Goal: Use online tool/utility: Use online tool/utility

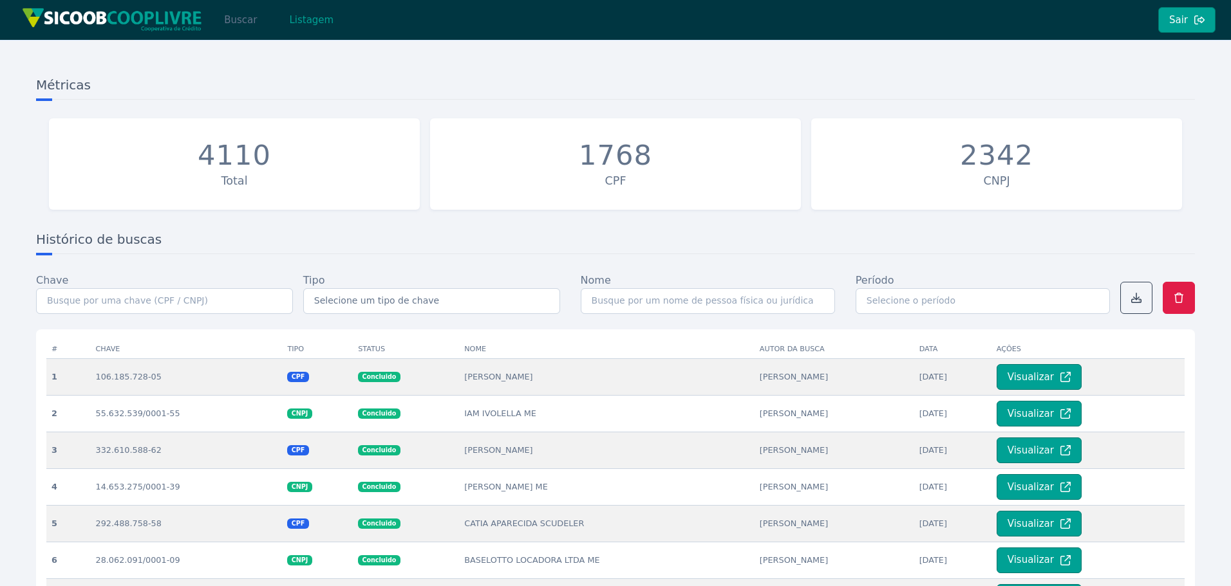
click at [245, 28] on button "Buscar" at bounding box center [240, 20] width 55 height 26
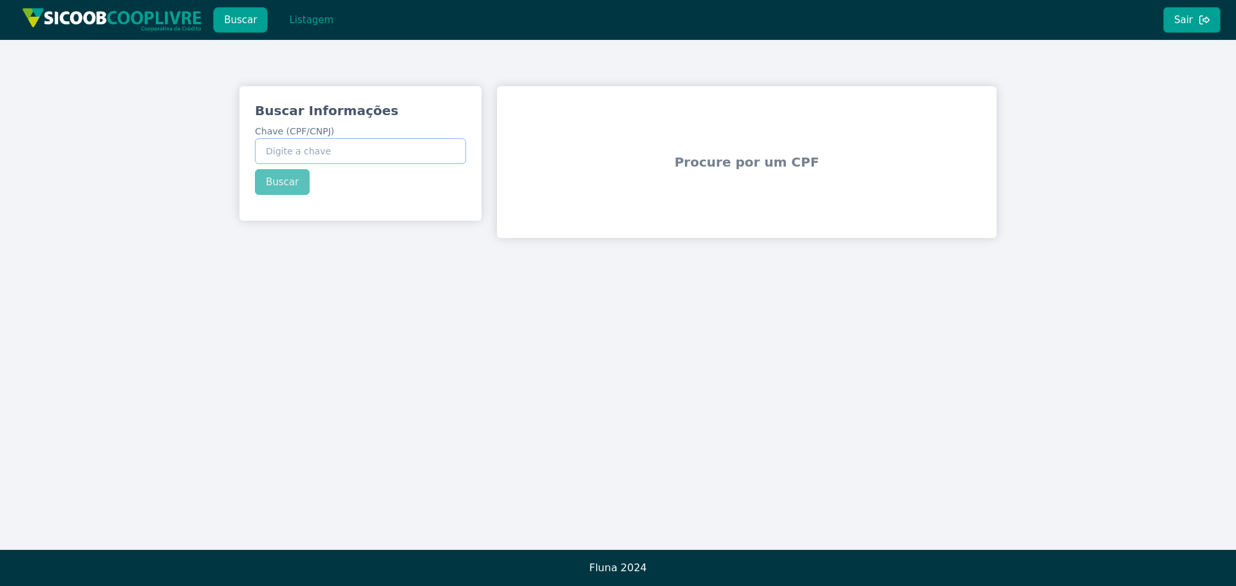
click at [333, 153] on input "Chave (CPF/CNPJ)" at bounding box center [360, 151] width 211 height 26
paste input "44.249.983/0001-70"
type input "44.249.983/0001-70"
click at [285, 174] on div "Buscar Informações Chave (CPF/CNPJ) 44.249.983/0001-70 Buscar" at bounding box center [360, 148] width 242 height 124
click at [288, 189] on button "Buscar" at bounding box center [282, 182] width 55 height 26
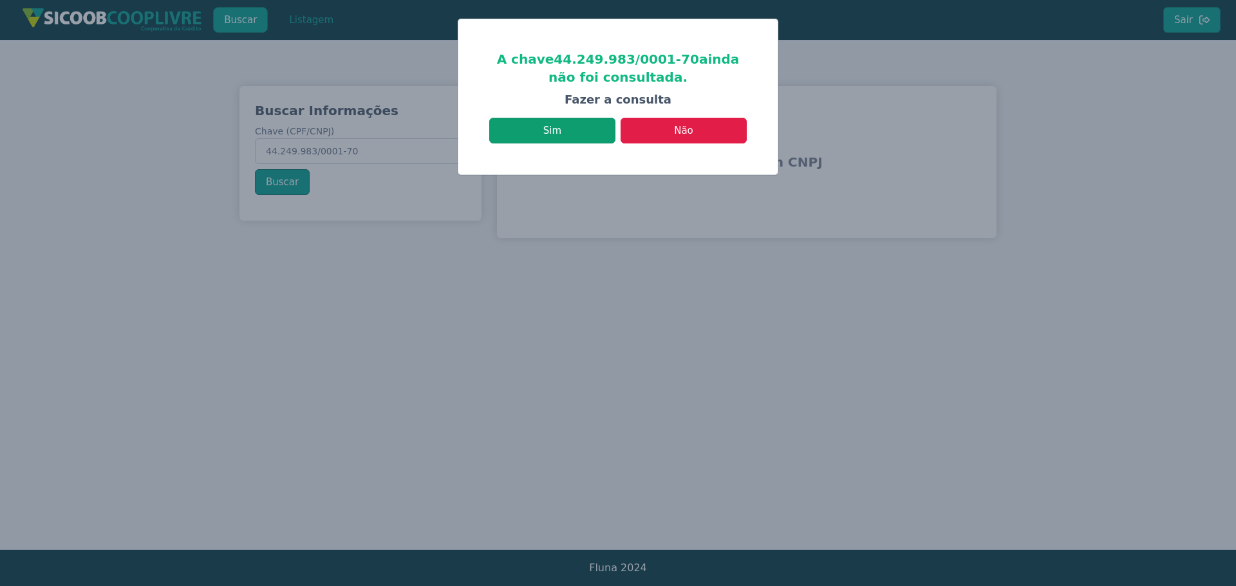
click at [528, 133] on button "Sim" at bounding box center [552, 131] width 126 height 26
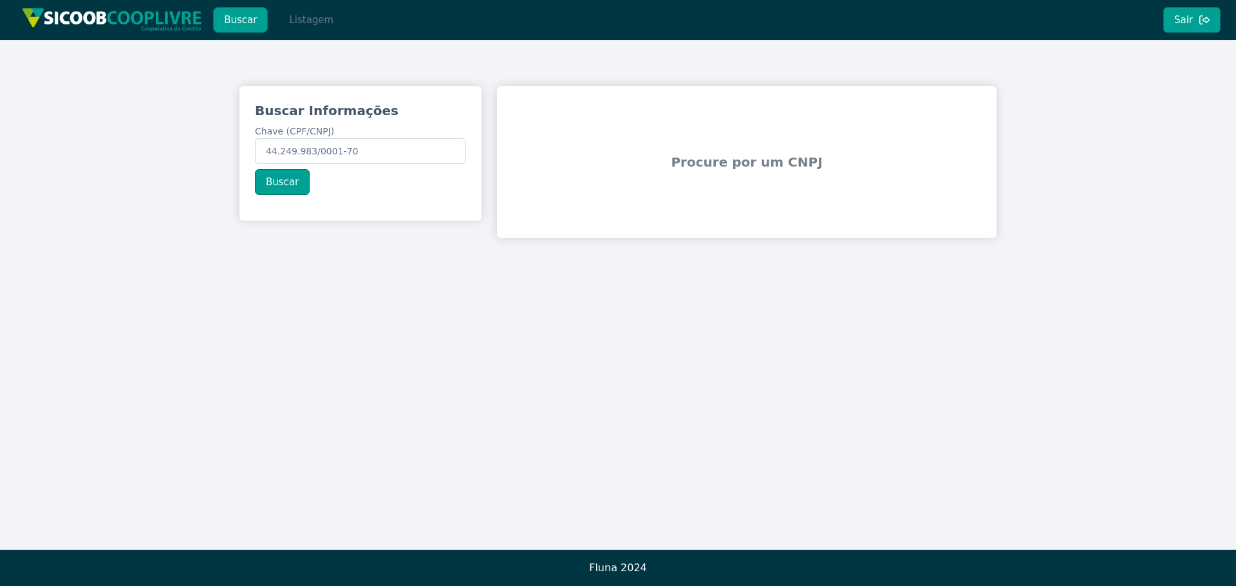
click at [319, 22] on button "Listagem" at bounding box center [311, 20] width 66 height 26
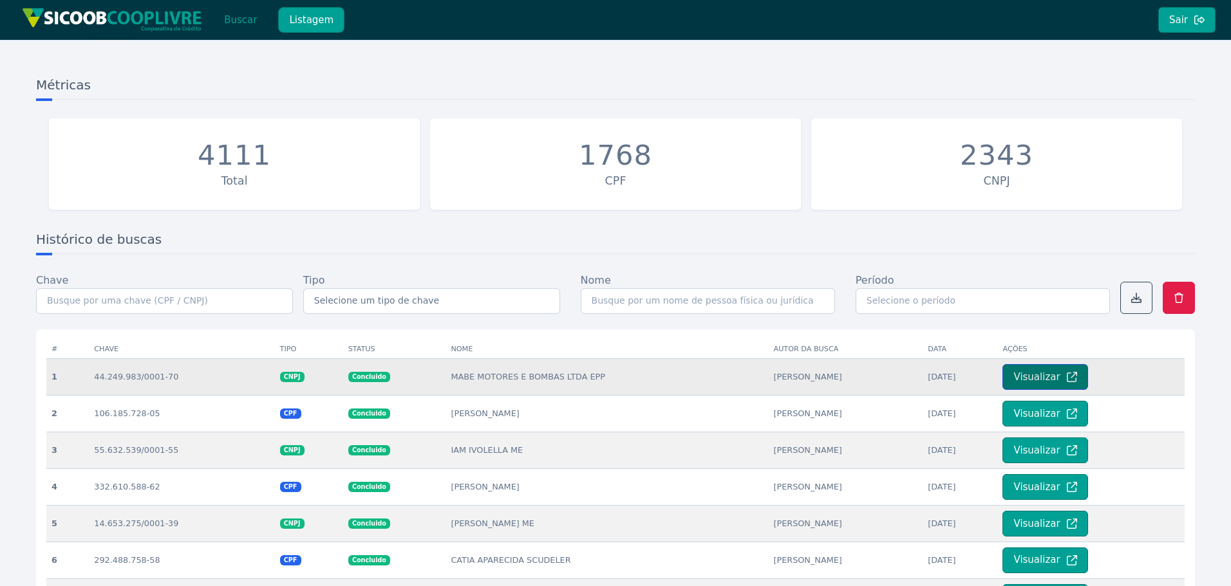
click at [1042, 373] on button "Visualizar" at bounding box center [1044, 377] width 85 height 26
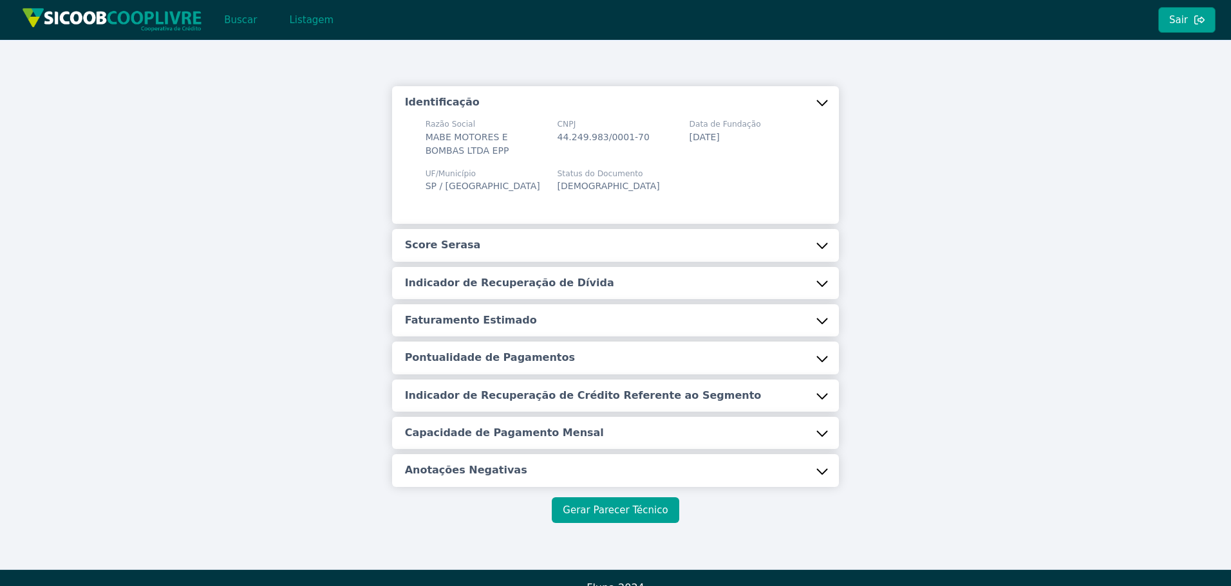
click at [624, 522] on button "Gerar Parecer Técnico" at bounding box center [615, 511] width 127 height 26
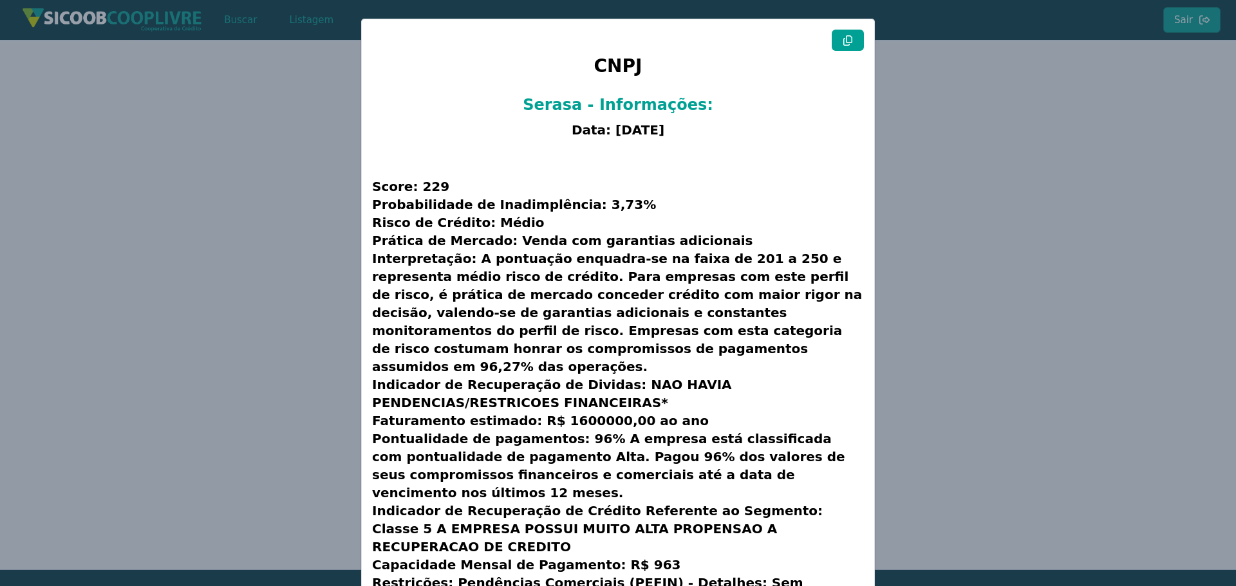
click at [837, 41] on button at bounding box center [848, 40] width 32 height 21
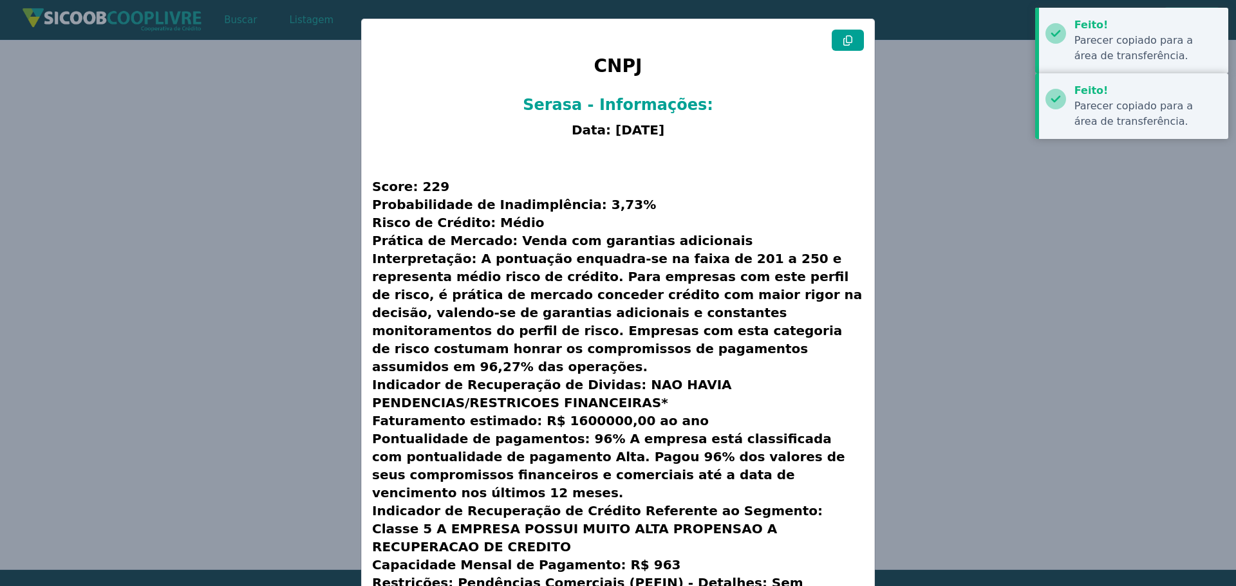
click at [837, 41] on button at bounding box center [848, 40] width 32 height 21
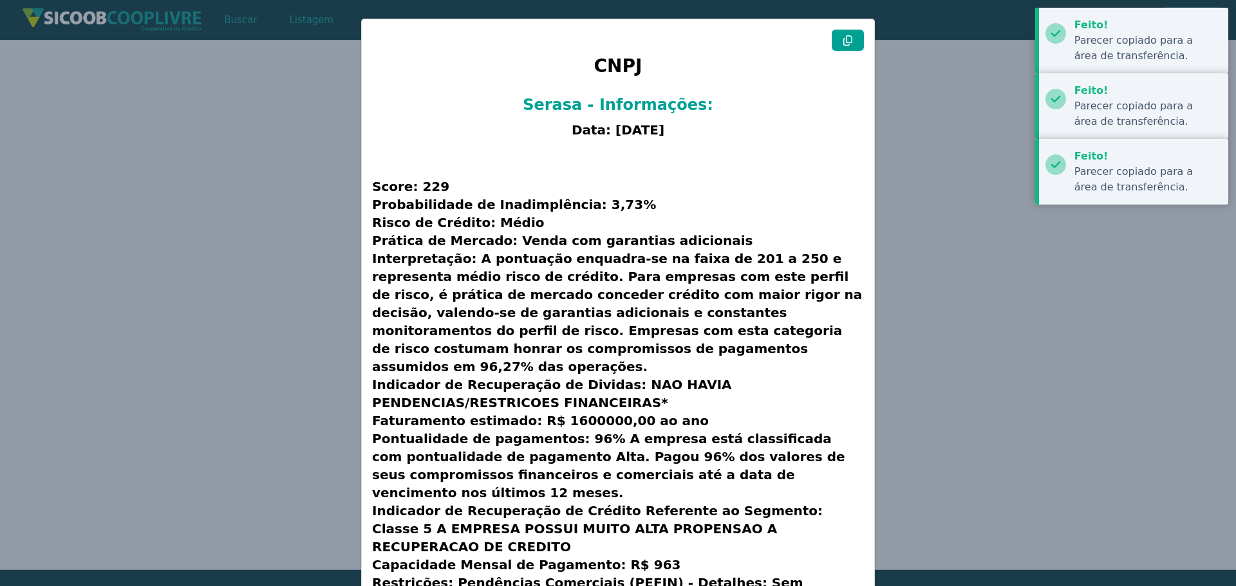
click at [837, 41] on button at bounding box center [848, 40] width 32 height 21
